Goal: Communication & Community: Share content

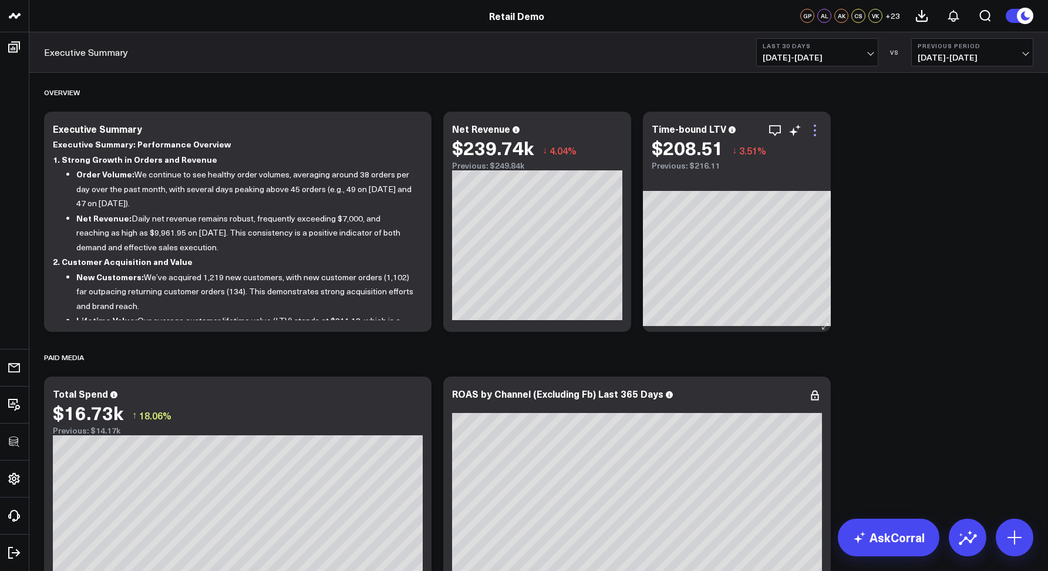
click at [815, 135] on icon at bounding box center [815, 135] width 2 height 2
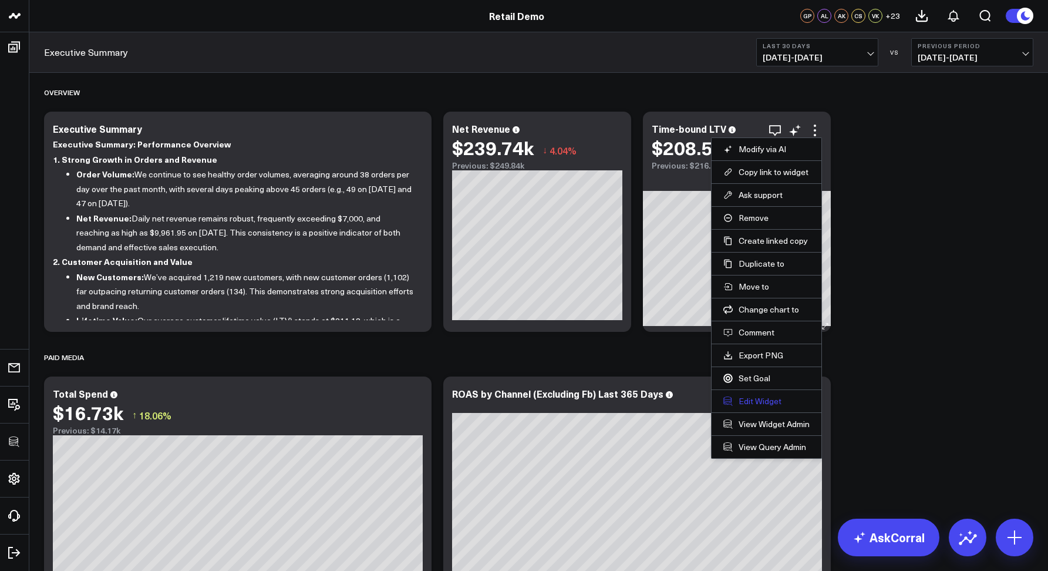
click at [757, 398] on button "Edit Widget" at bounding box center [766, 401] width 86 height 11
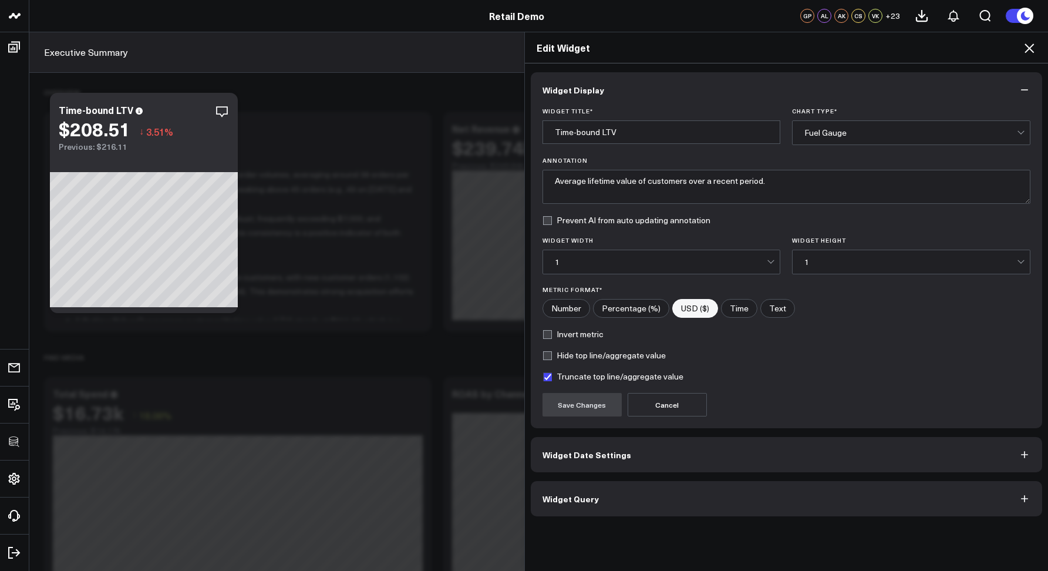
click at [626, 493] on button "Widget Query" at bounding box center [787, 498] width 512 height 35
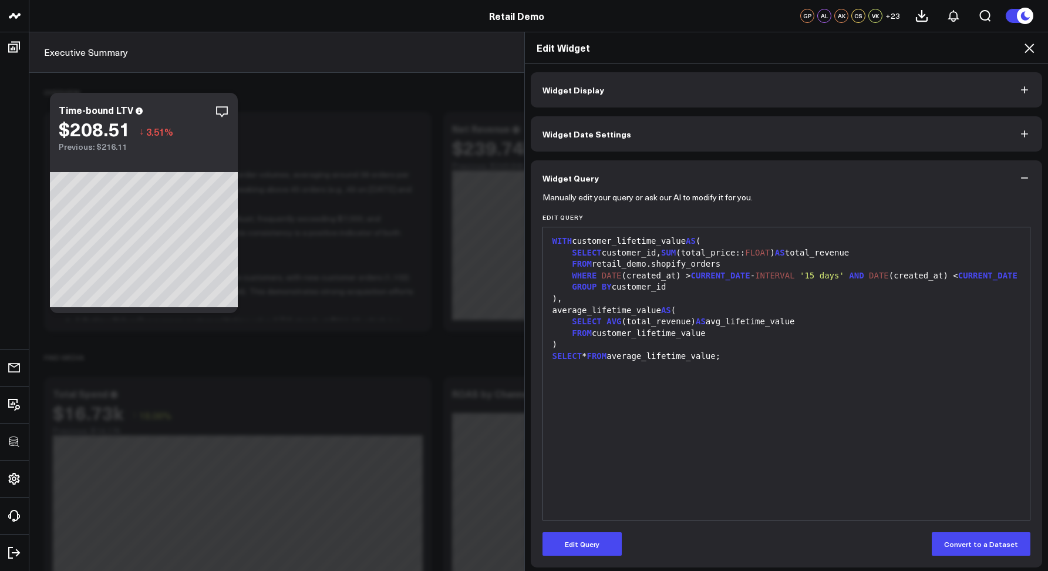
click at [1029, 49] on icon at bounding box center [1029, 48] width 14 height 14
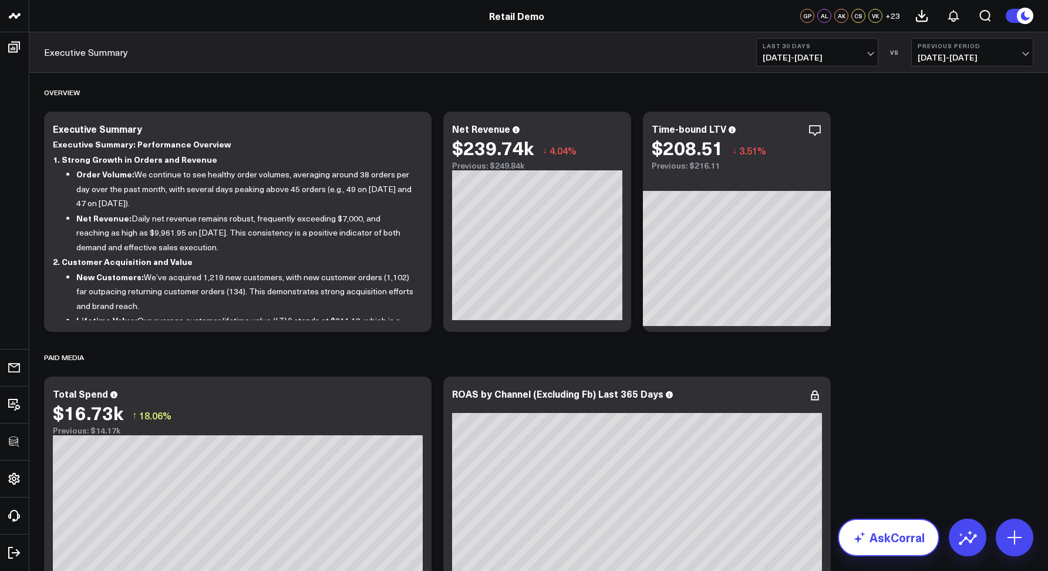
click at [871, 542] on link "AskCorral" at bounding box center [889, 538] width 102 height 38
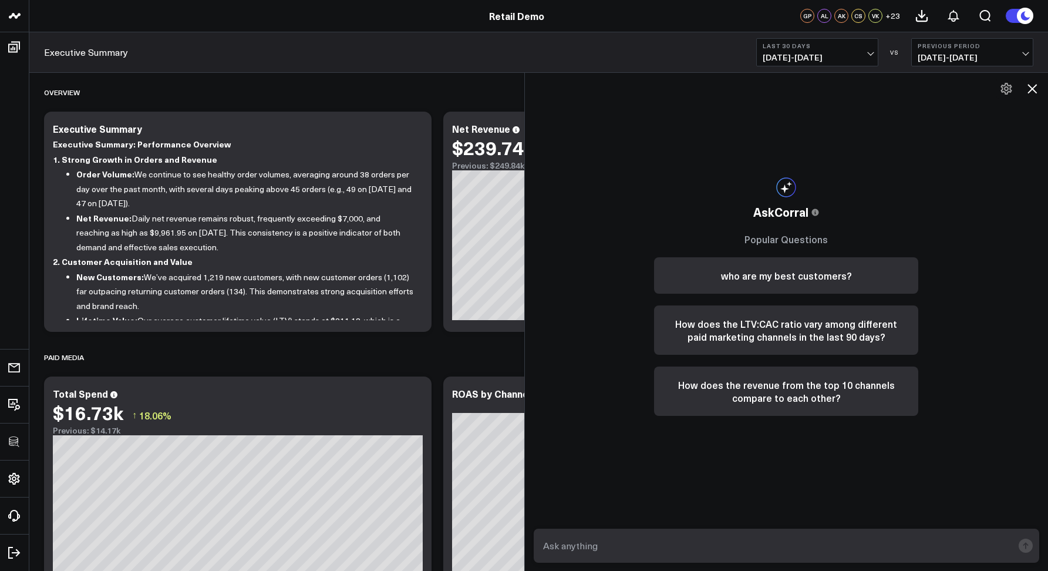
click at [578, 552] on textarea at bounding box center [776, 545] width 473 height 21
type textarea "Show me my top sources of revenue for last quarter?"
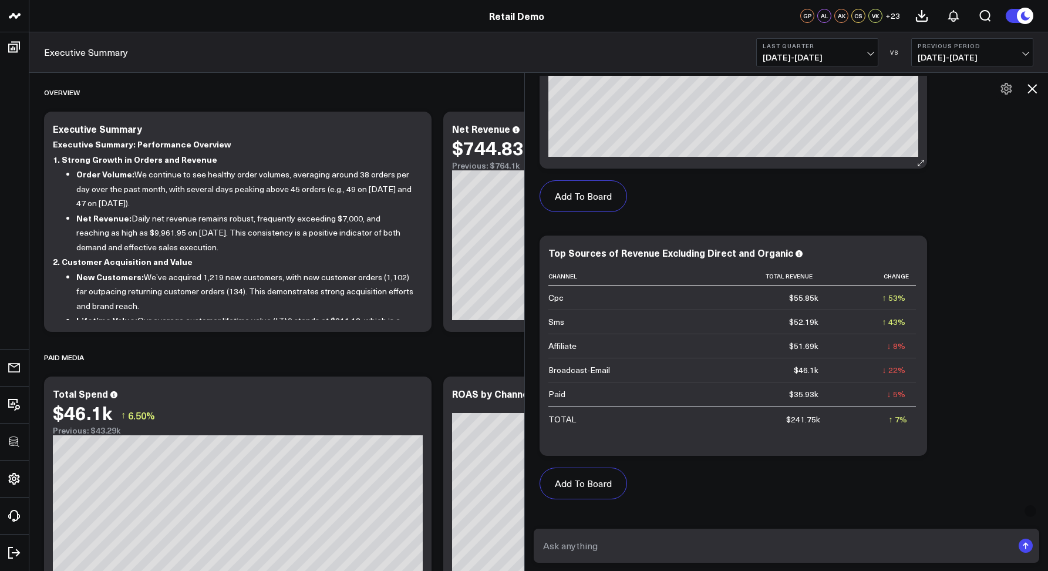
scroll to position [536, 0]
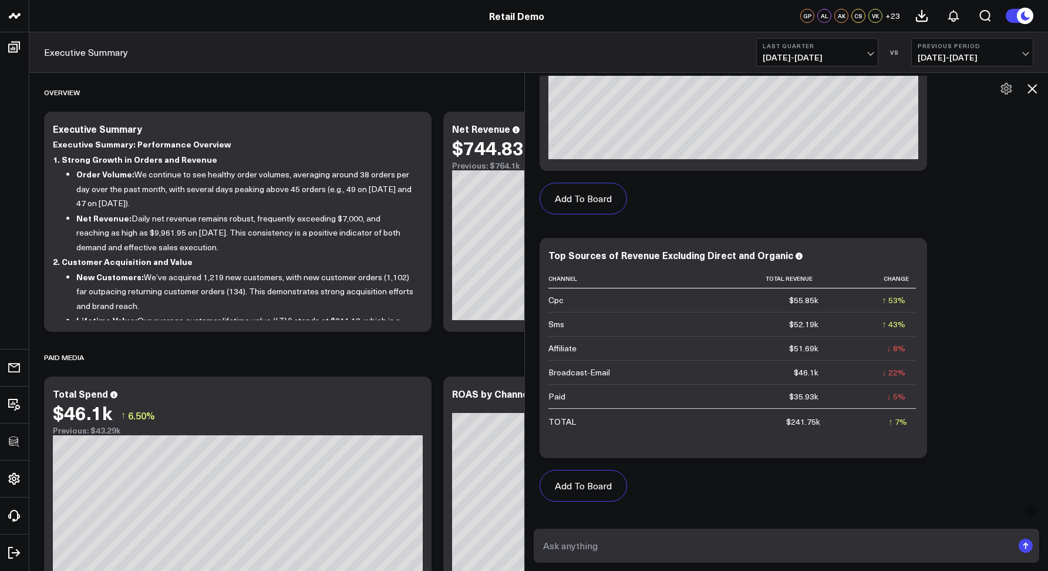
click at [1032, 89] on icon at bounding box center [1032, 88] width 9 height 9
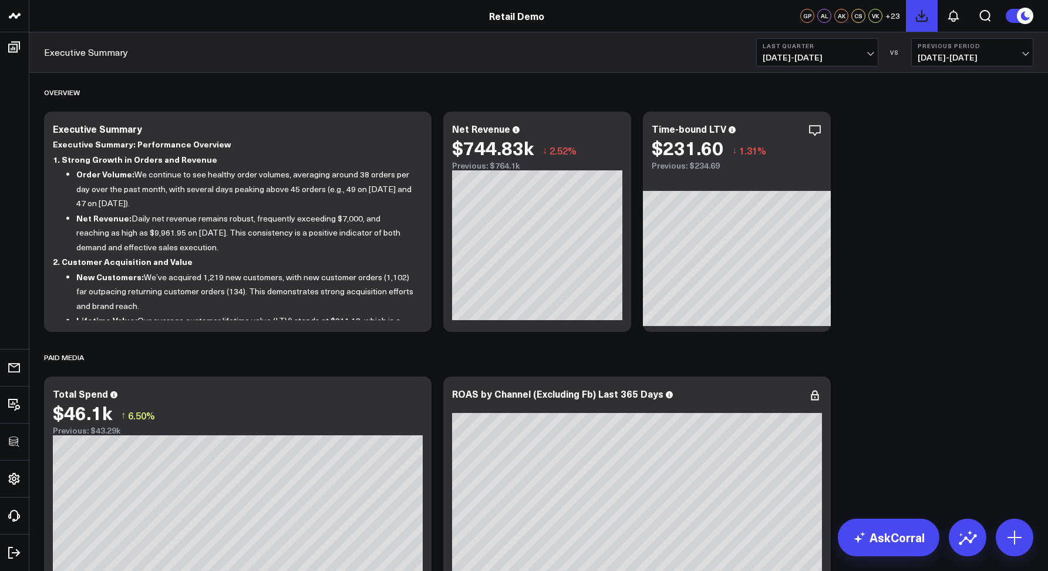
click at [918, 19] on icon at bounding box center [922, 16] width 14 height 14
click at [945, 19] on button at bounding box center [954, 16] width 32 height 32
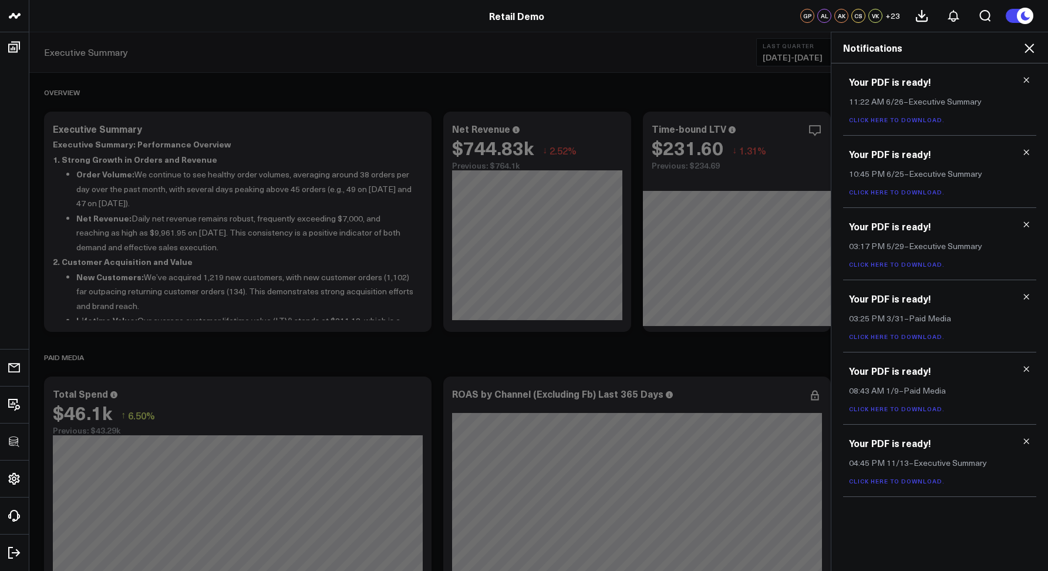
click at [1029, 52] on icon at bounding box center [1029, 48] width 14 height 14
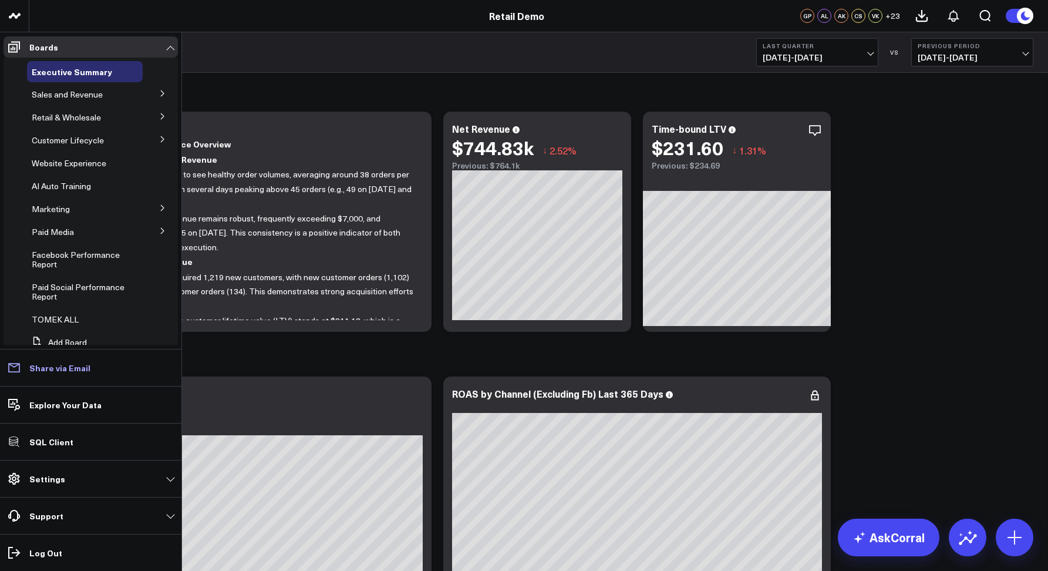
click at [55, 371] on p "Share via Email" at bounding box center [59, 367] width 61 height 9
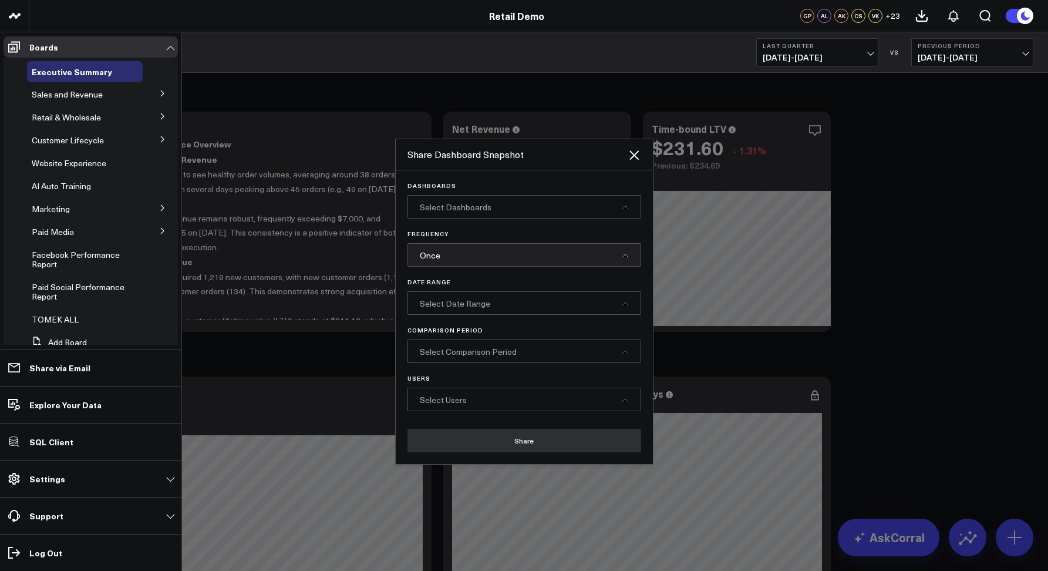
click at [510, 209] on div "Select Dashboards" at bounding box center [525, 206] width 234 height 23
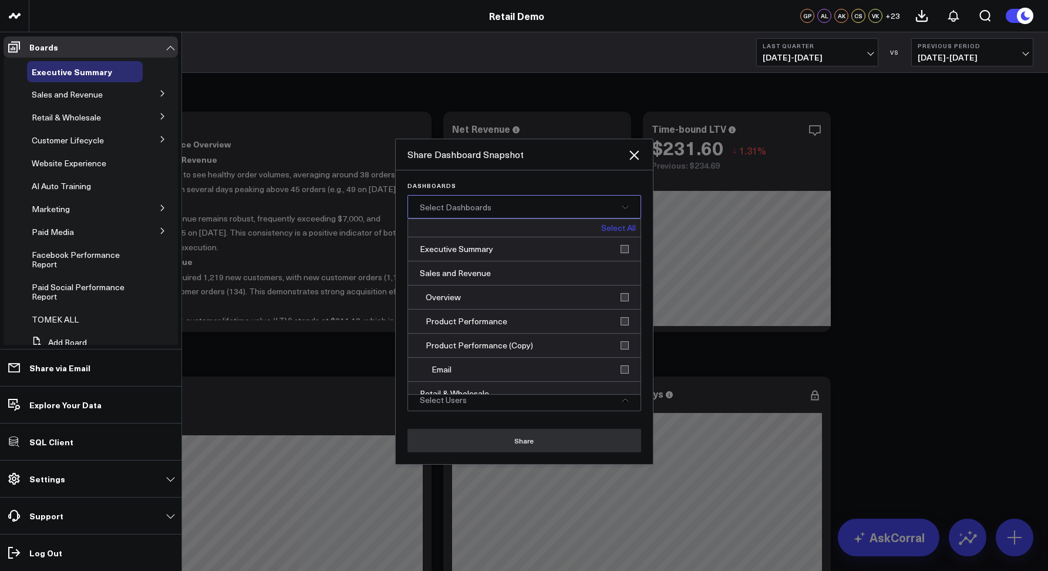
click at [527, 211] on div "Select Dashboards" at bounding box center [525, 206] width 234 height 23
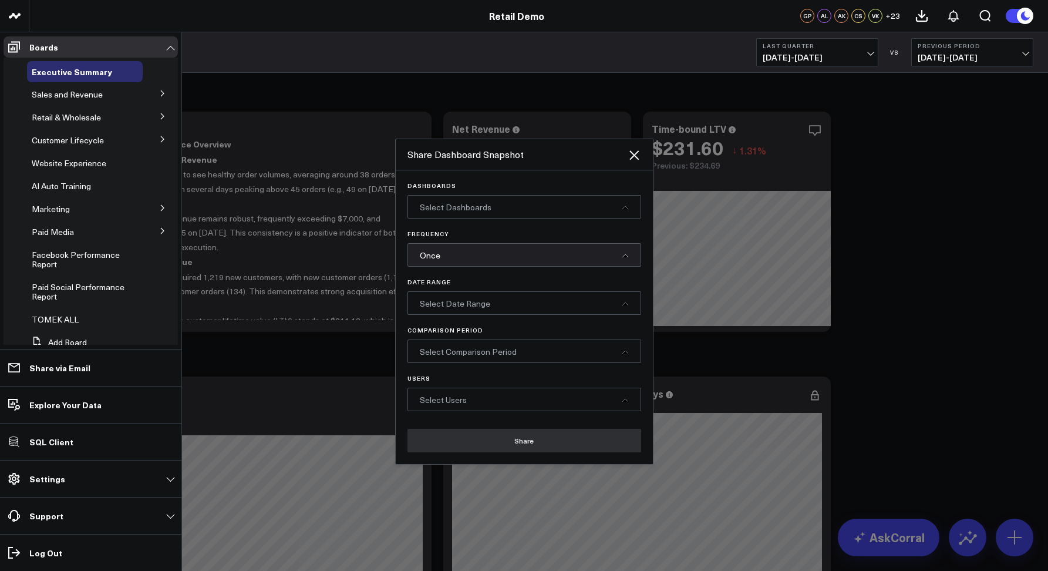
click at [493, 258] on div "Once" at bounding box center [525, 254] width 234 height 23
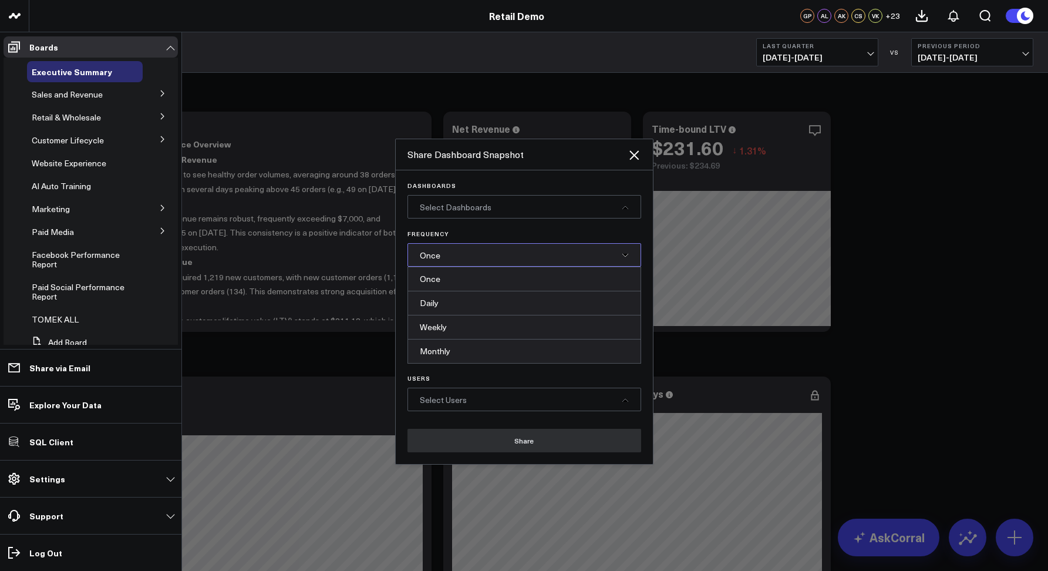
click at [495, 237] on div "Frequency Once Once Daily Weekly Monthly" at bounding box center [525, 248] width 234 height 36
click at [495, 248] on div "Once" at bounding box center [525, 254] width 234 height 23
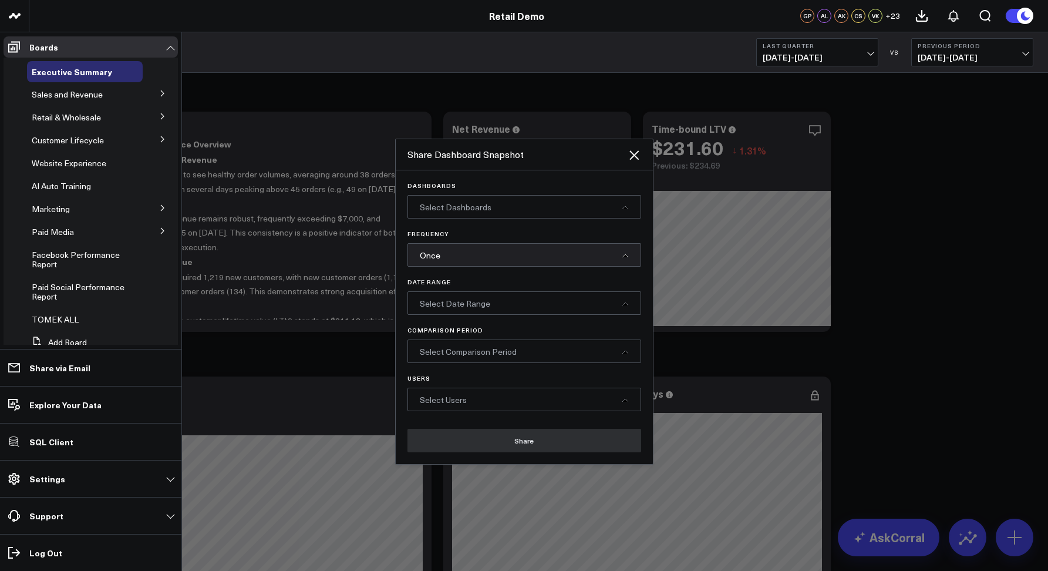
click at [447, 408] on div "Select Users" at bounding box center [525, 399] width 234 height 23
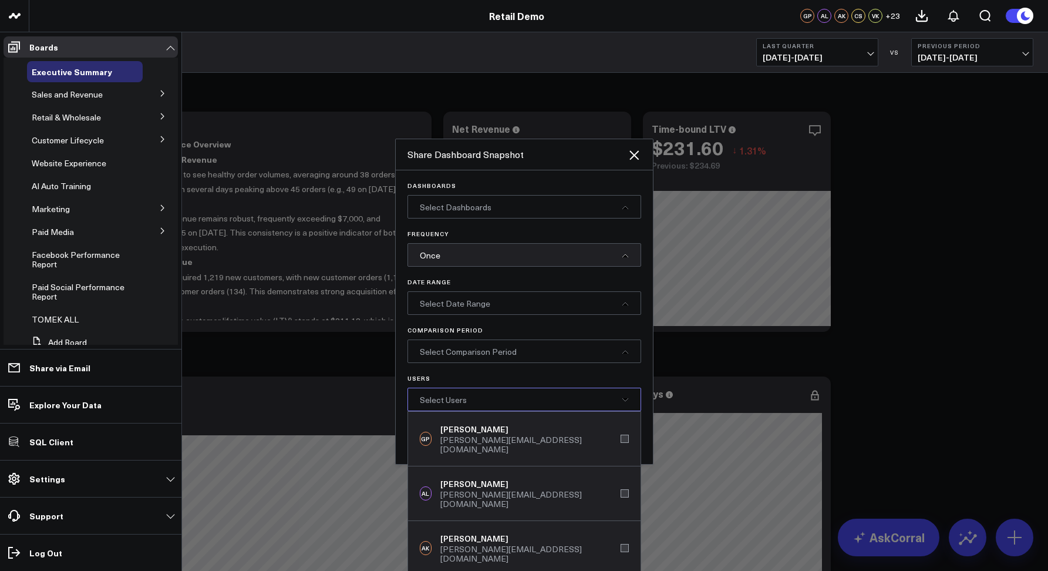
click at [459, 402] on span "Select Users" at bounding box center [443, 399] width 47 height 11
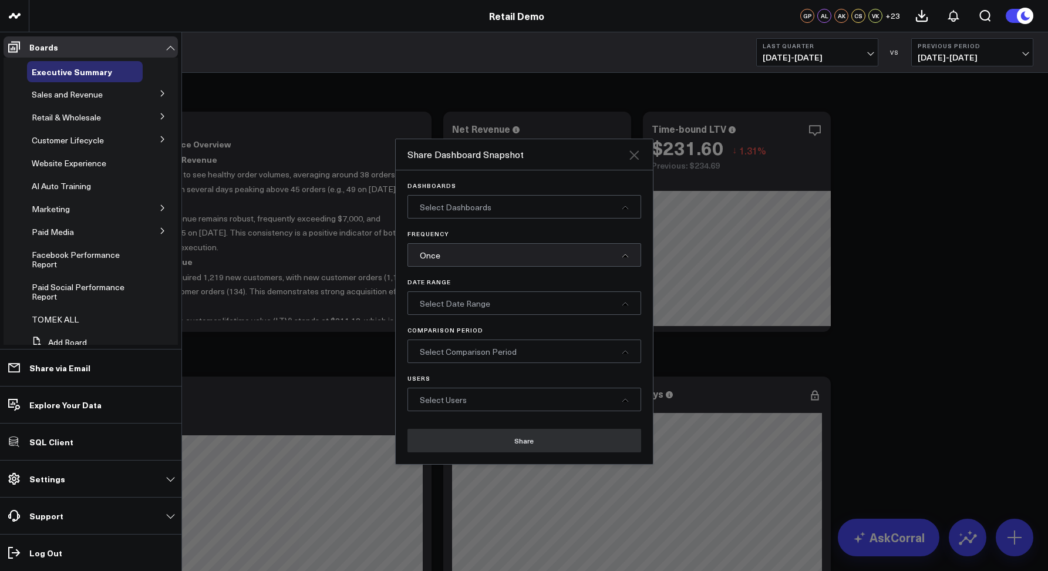
click at [632, 152] on icon at bounding box center [634, 155] width 14 height 14
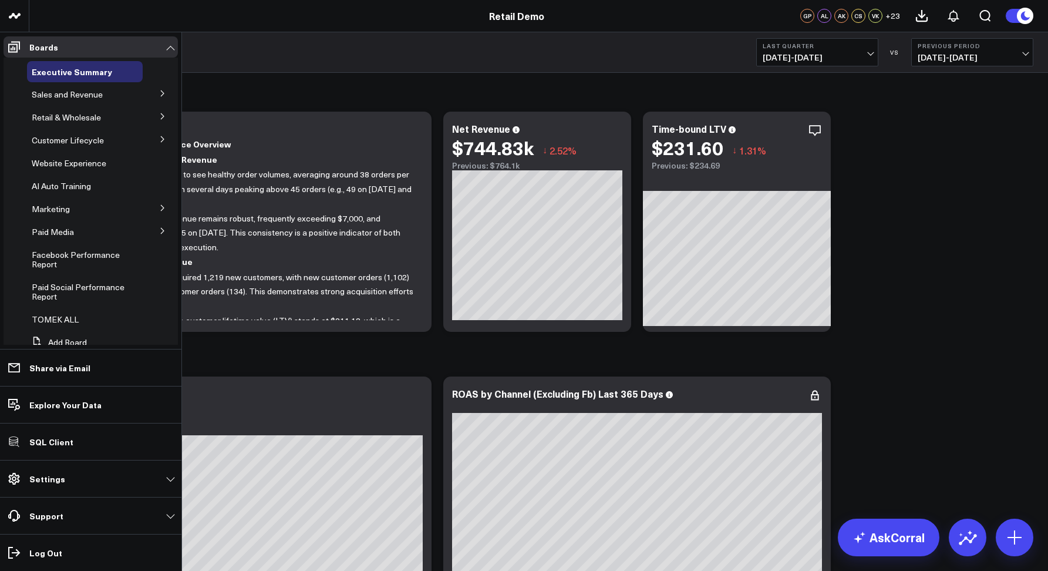
click at [358, 65] on div "Executive Summary Last Quarter [DATE] - [DATE] VS Previous Period [DATE] - [DAT…" at bounding box center [538, 52] width 1019 height 41
